Goal: Navigation & Orientation: Find specific page/section

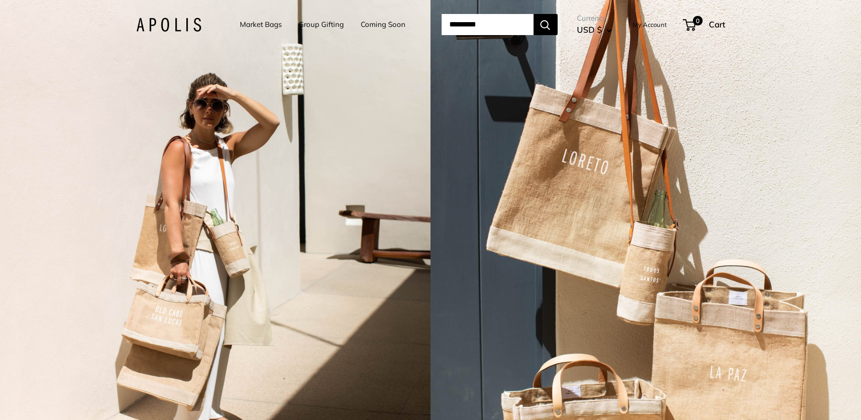
click at [257, 25] on link "Market Bags" at bounding box center [261, 24] width 42 height 13
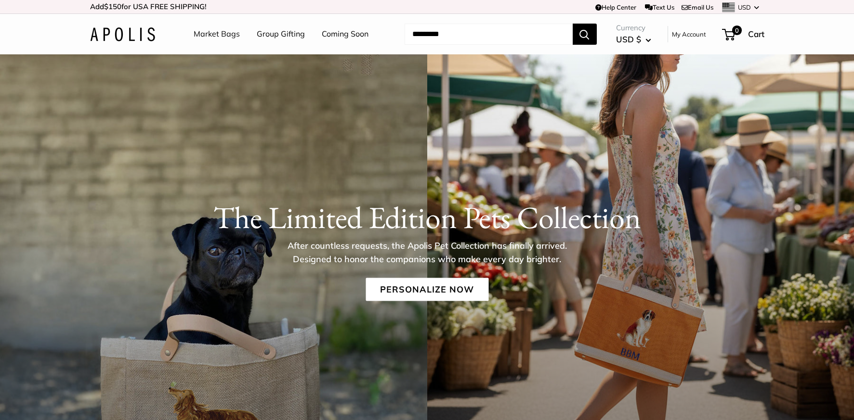
click at [338, 32] on link "Coming Soon" at bounding box center [345, 34] width 47 height 14
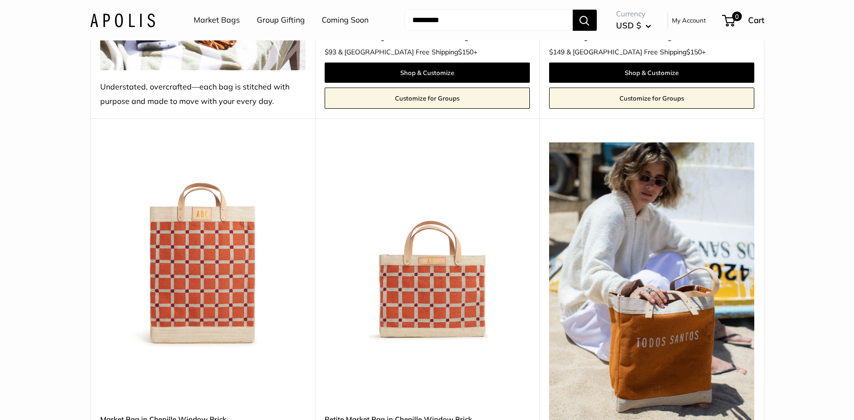
scroll to position [1396, 0]
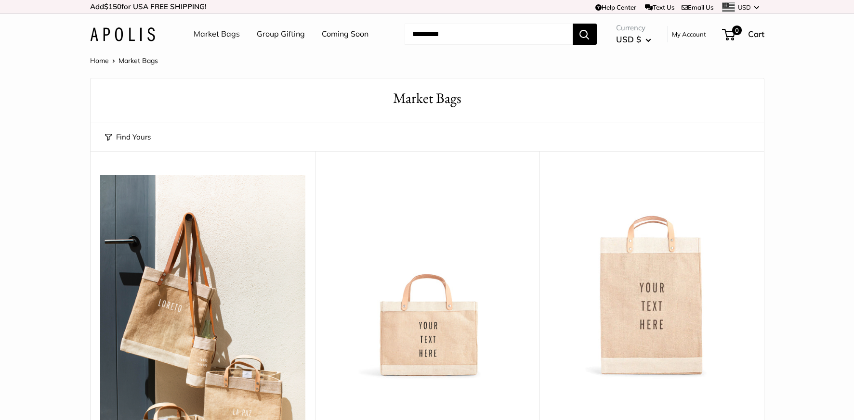
click at [228, 36] on link "Market Bags" at bounding box center [217, 34] width 46 height 14
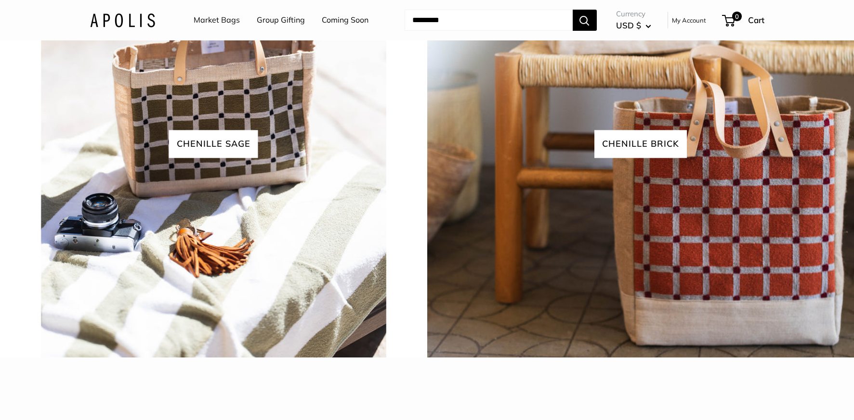
scroll to position [2311, 0]
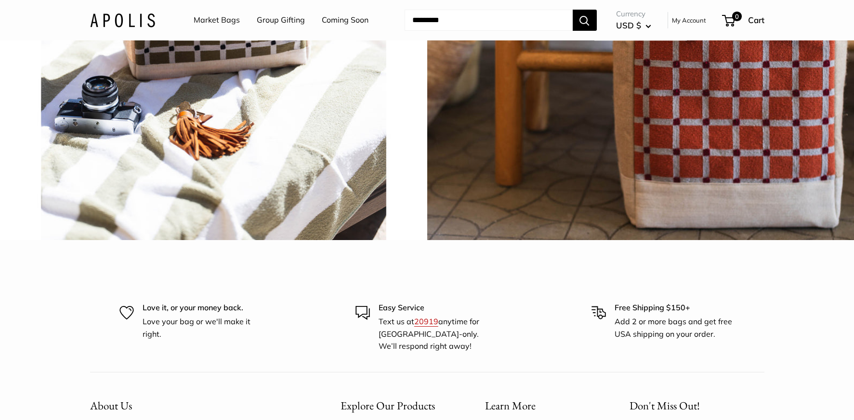
click at [198, 242] on img at bounding box center [213, 26] width 431 height 431
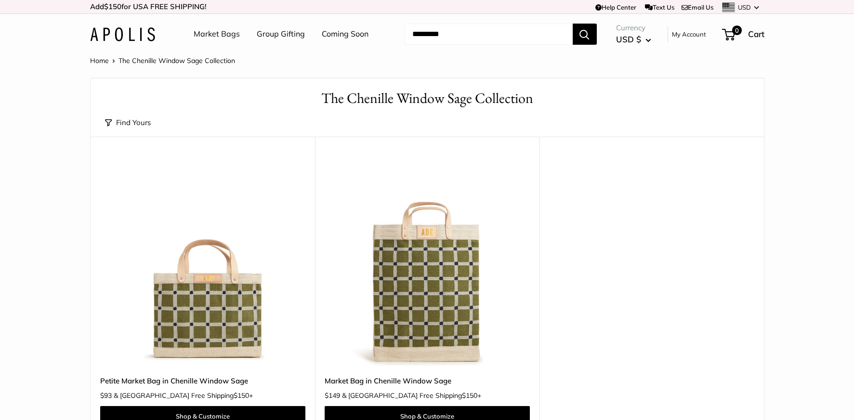
click at [135, 122] on button "Find Yours" at bounding box center [128, 122] width 46 height 13
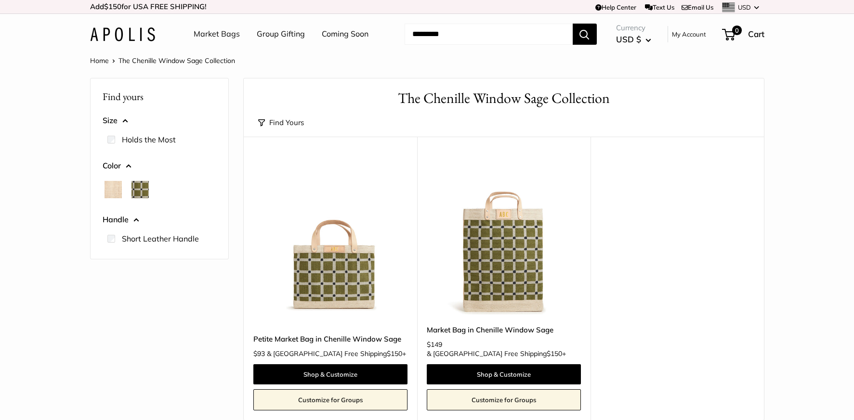
click at [115, 183] on div at bounding box center [159, 189] width 121 height 25
click at [114, 184] on span "Natural" at bounding box center [112, 189] width 17 height 17
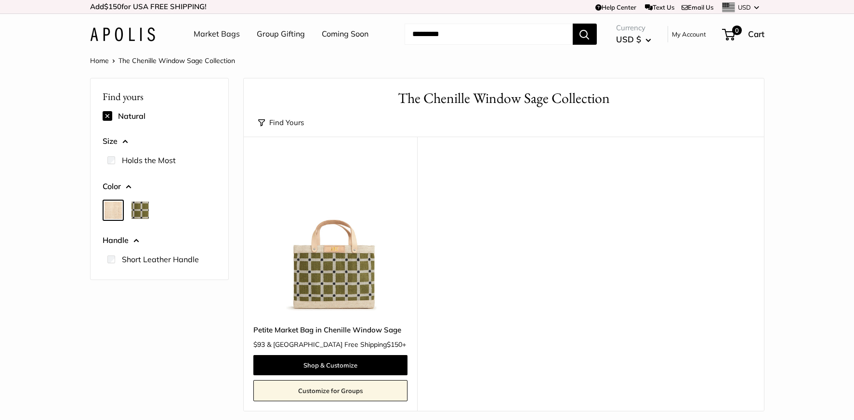
click at [134, 208] on span "Chenille Window Sage" at bounding box center [139, 210] width 17 height 17
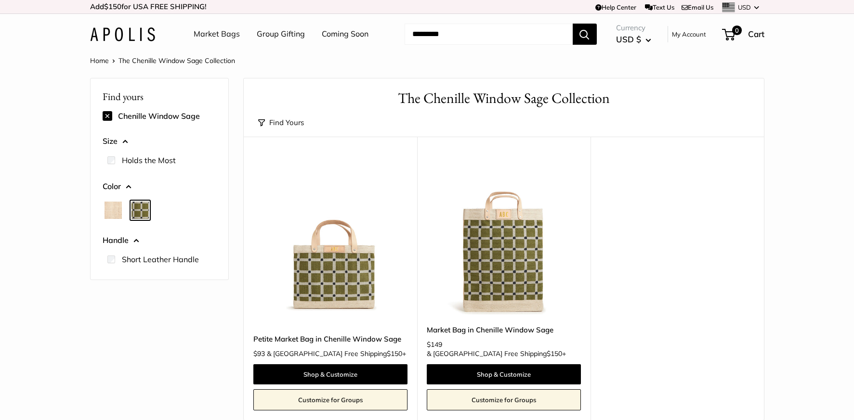
click at [117, 214] on span "Natural" at bounding box center [112, 210] width 17 height 17
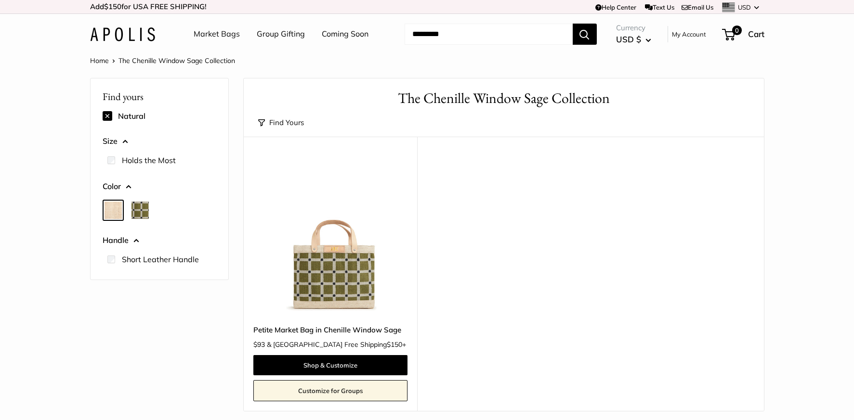
click at [120, 35] on img at bounding box center [122, 34] width 65 height 14
